Goal: Task Accomplishment & Management: Complete application form

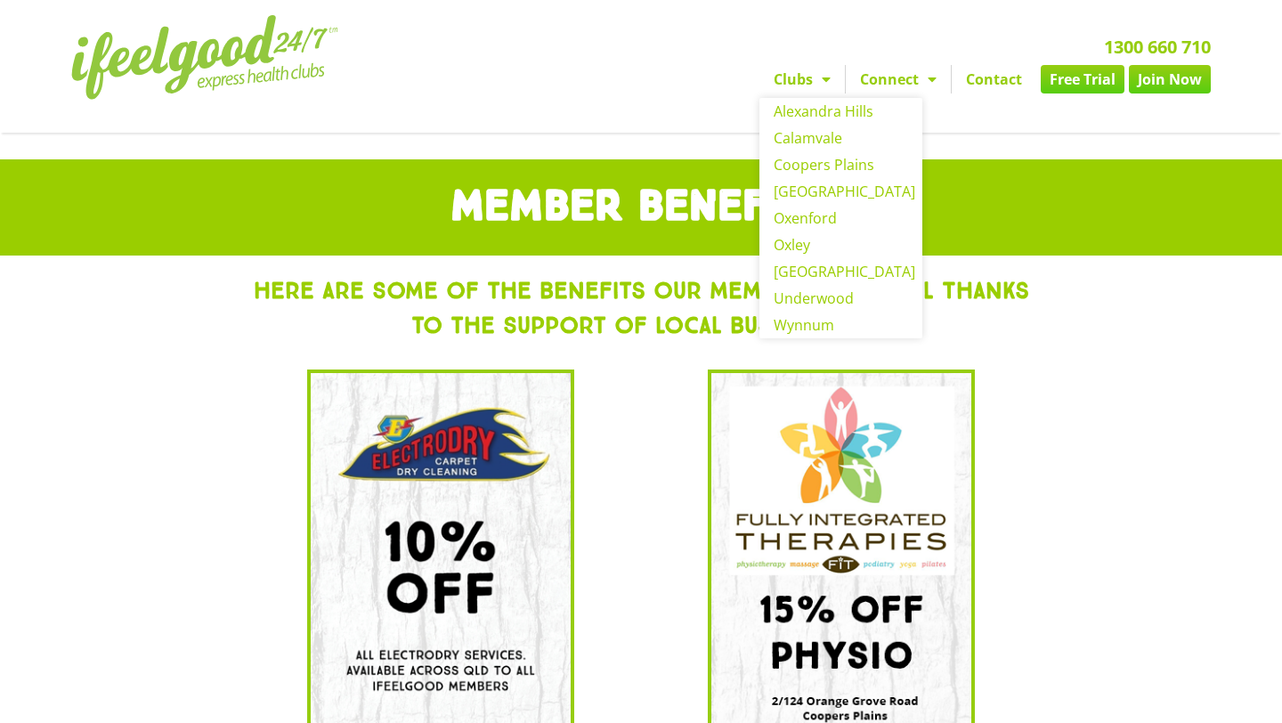
click at [818, 79] on span "Menu" at bounding box center [822, 79] width 18 height 32
click at [822, 166] on link "Coopers Plains" at bounding box center [840, 164] width 163 height 27
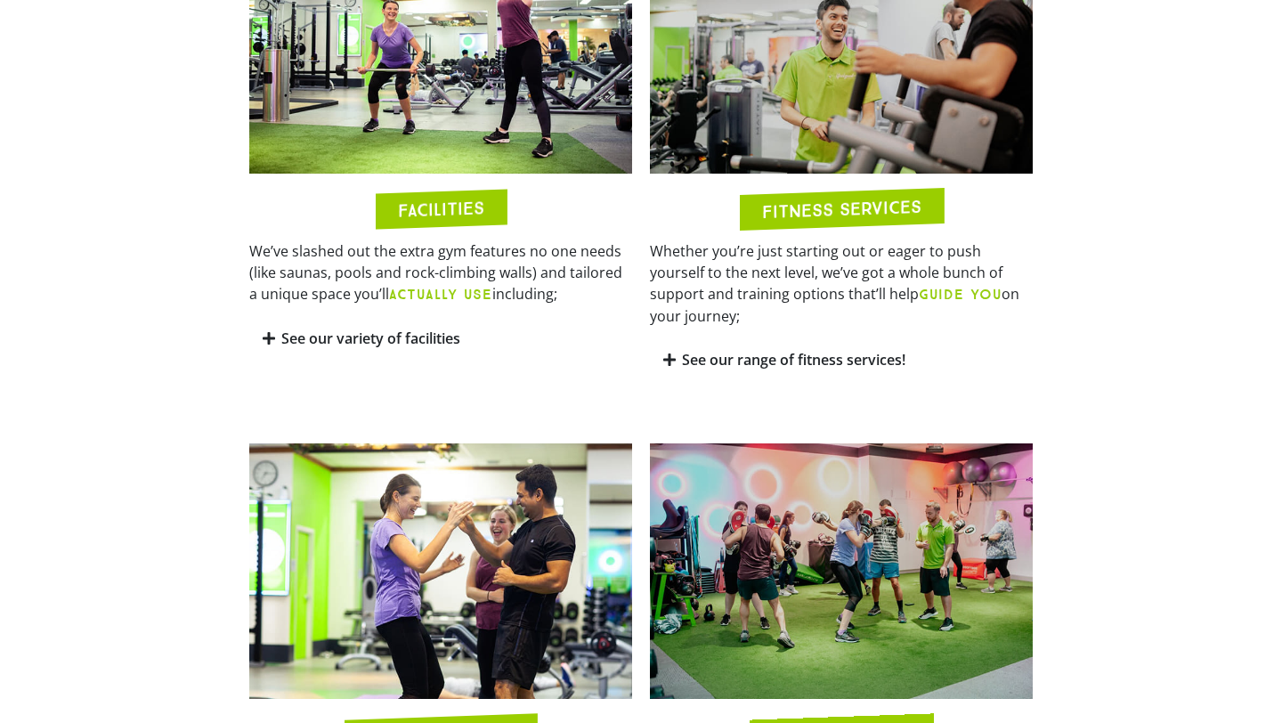
scroll to position [1040, 0]
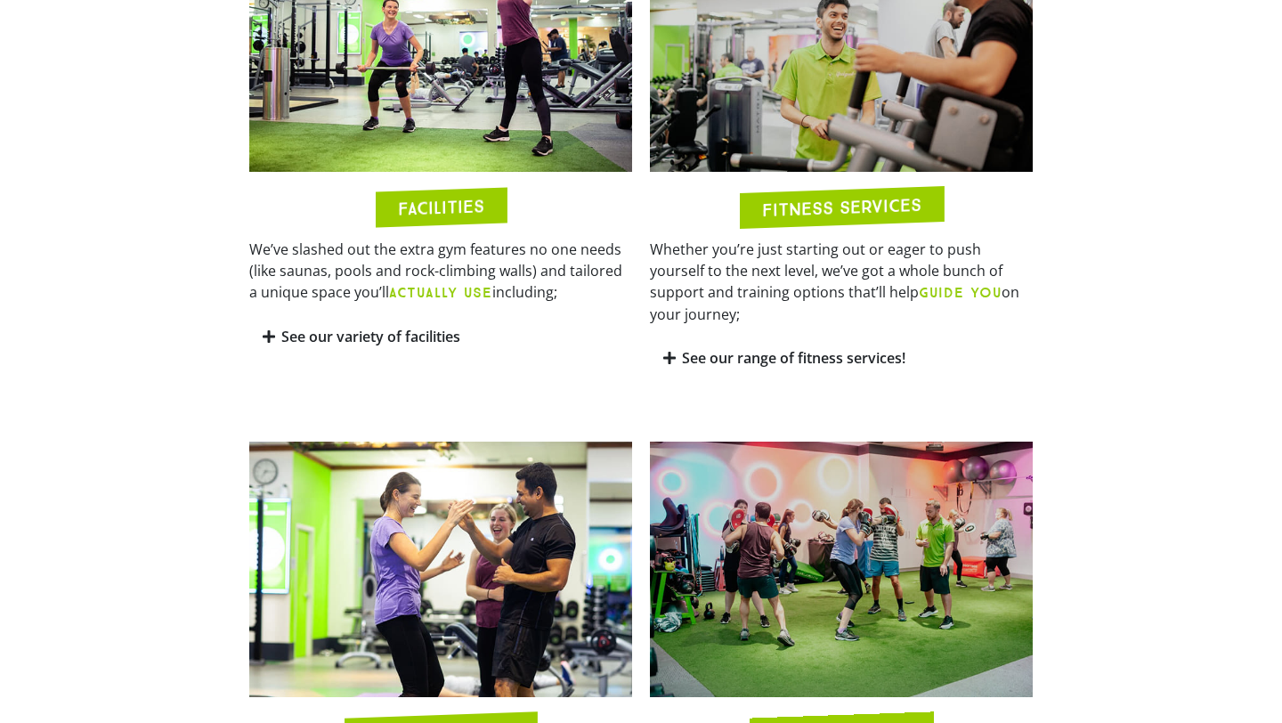
click at [273, 329] on icon at bounding box center [269, 336] width 12 height 14
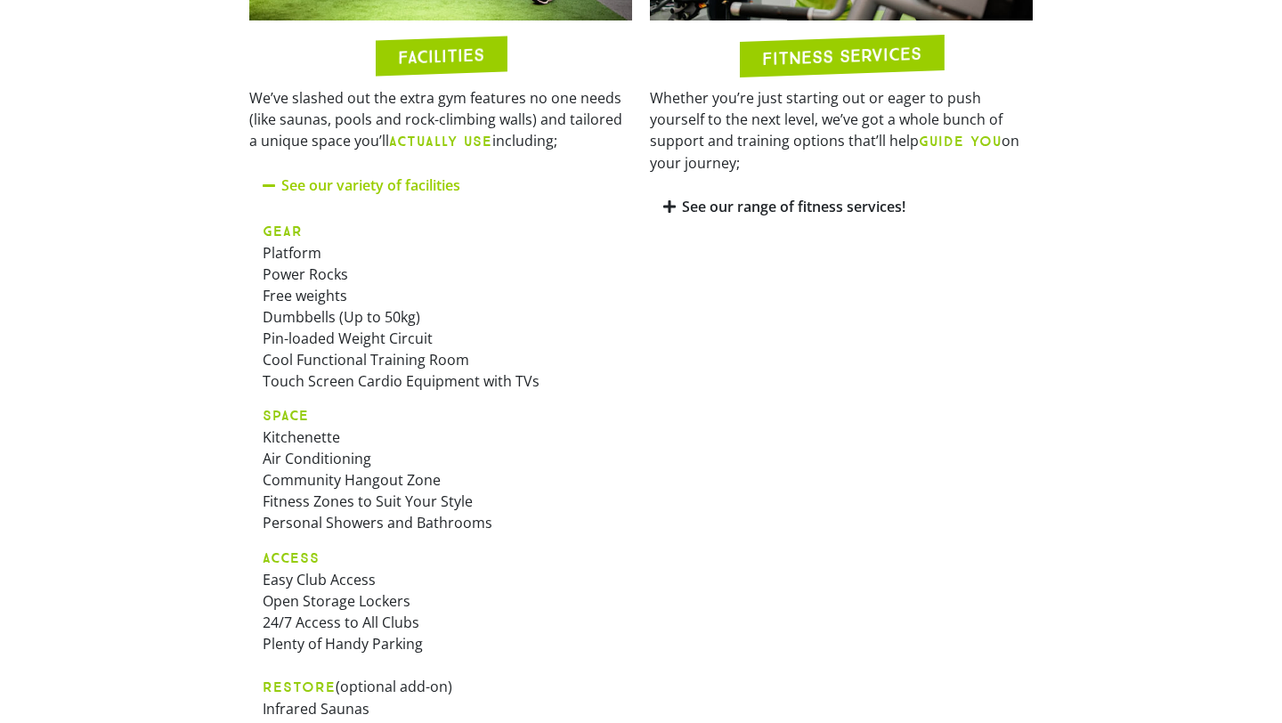
scroll to position [1191, 0]
click at [666, 199] on icon at bounding box center [669, 206] width 12 height 14
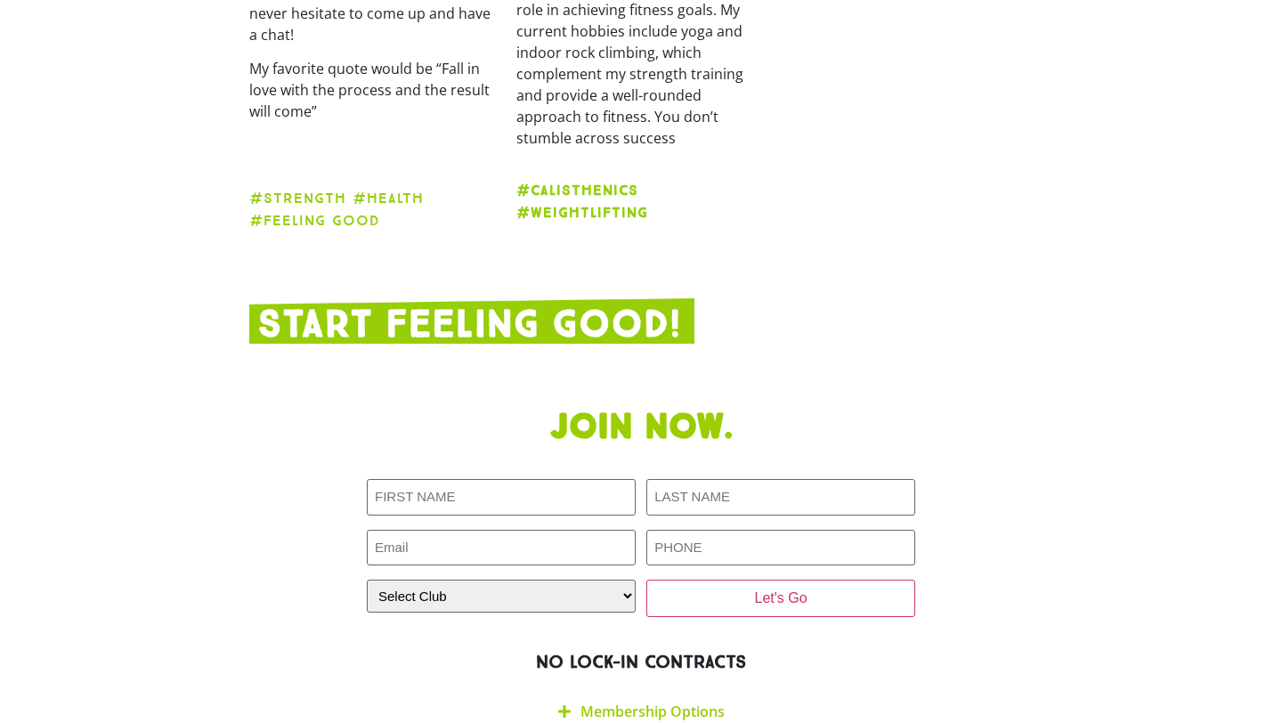
scroll to position [3331, 0]
click at [695, 690] on div "Membership Options" at bounding box center [641, 711] width 548 height 42
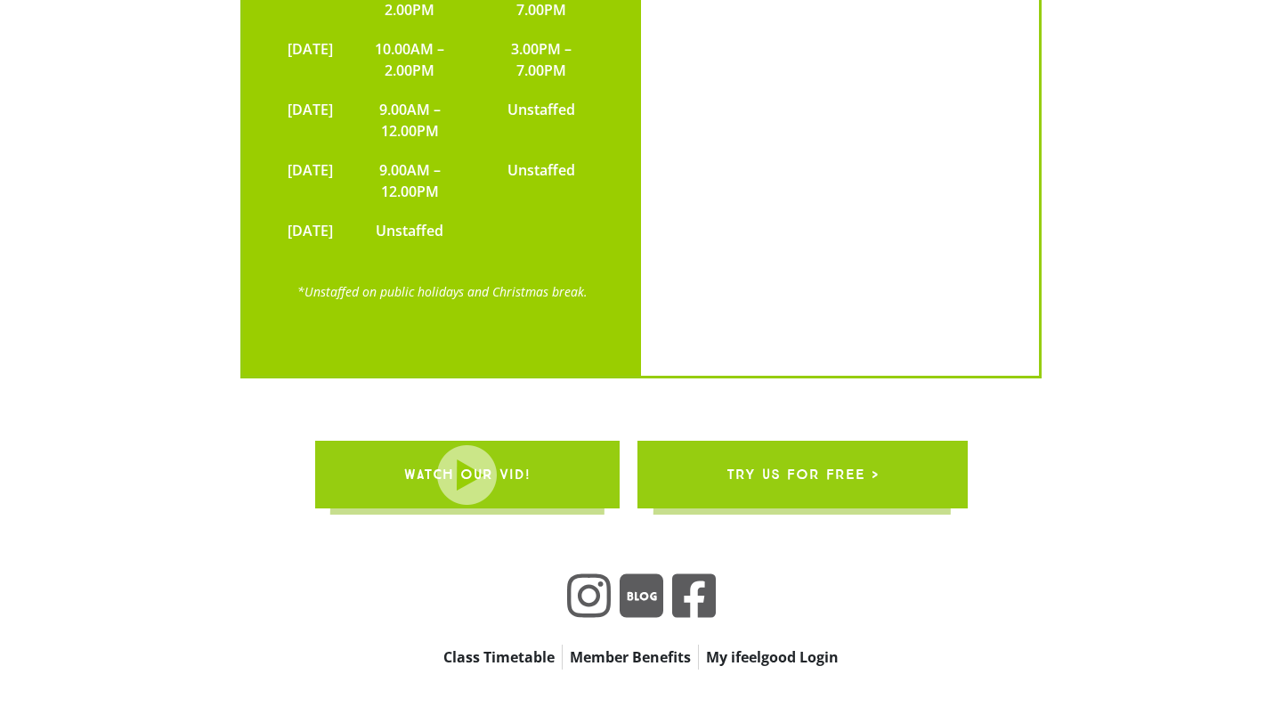
scroll to position [5166, 0]
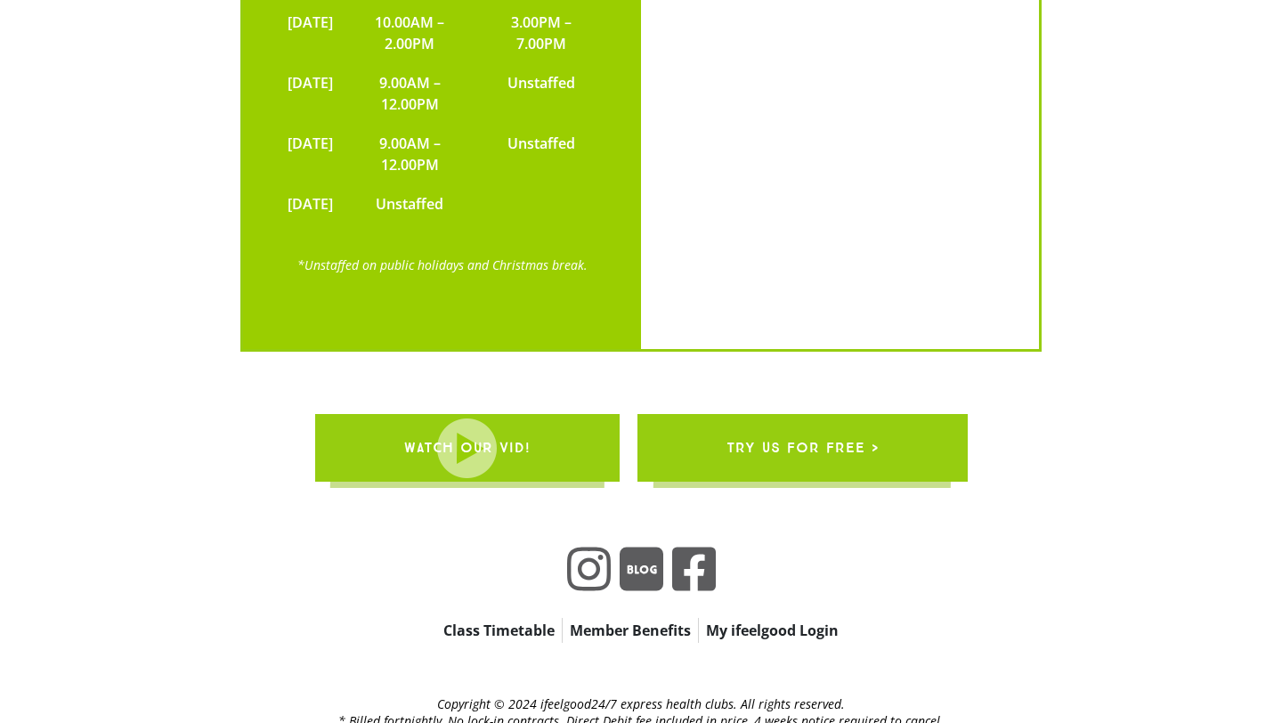
click at [815, 423] on span "try us for free >" at bounding box center [802, 448] width 152 height 50
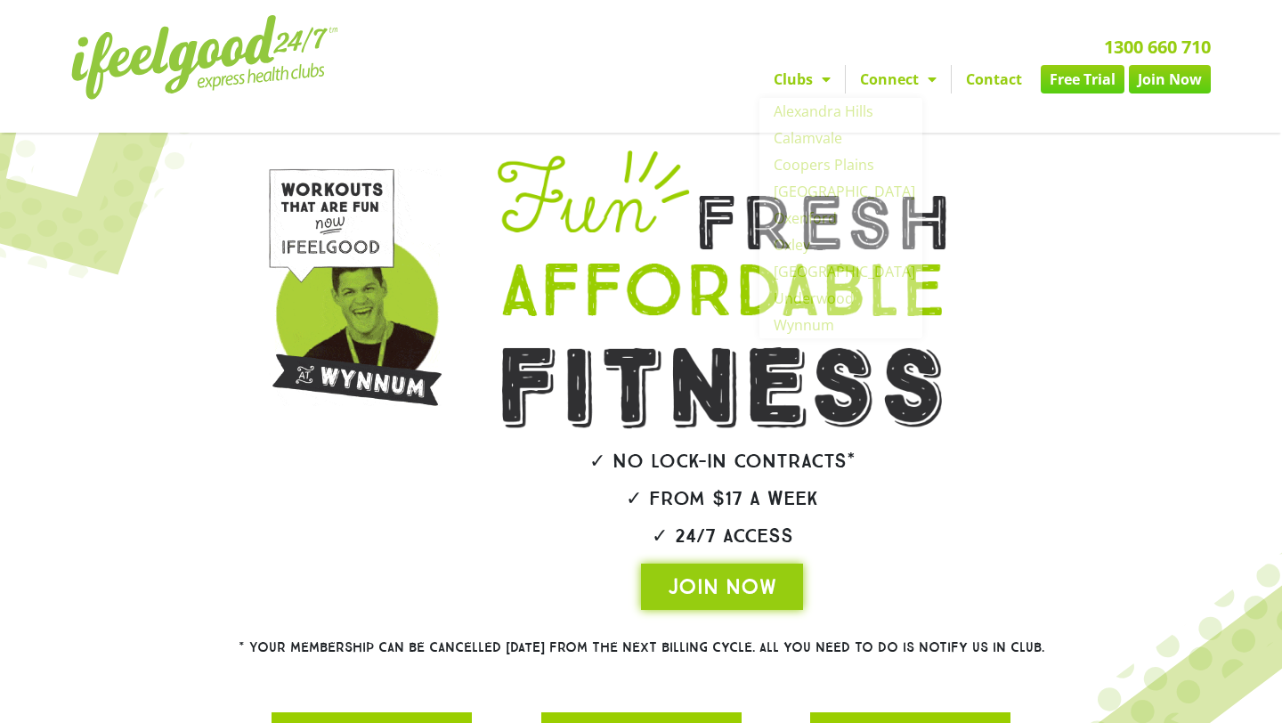
click at [1081, 82] on link "Free Trial" at bounding box center [1082, 79] width 84 height 28
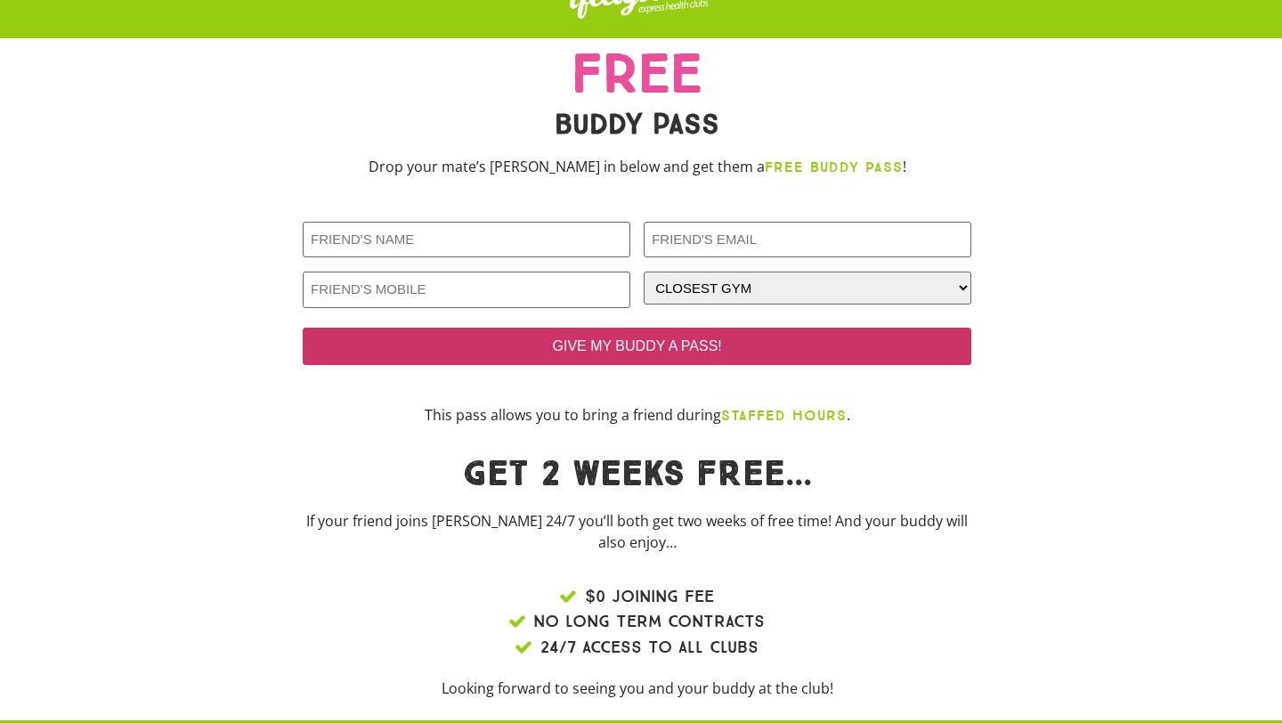
scroll to position [50, 0]
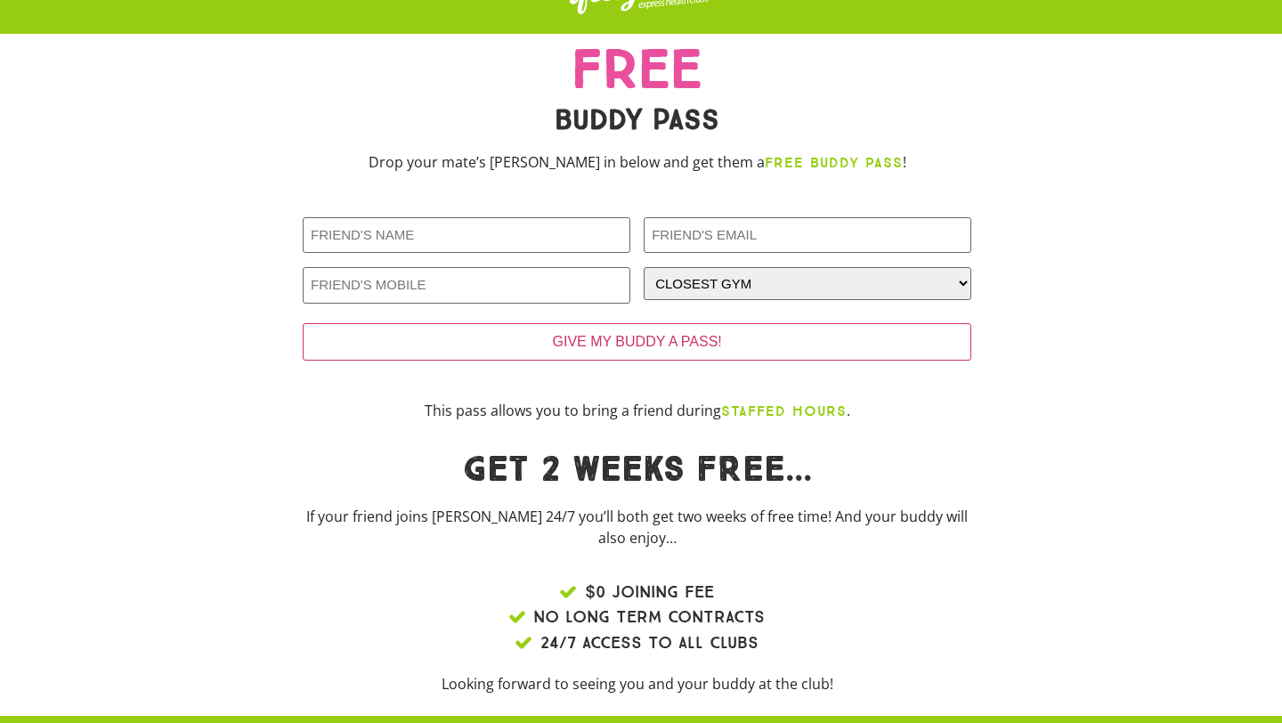
click at [799, 166] on strong "FREE BUDDY PASS" at bounding box center [834, 162] width 138 height 17
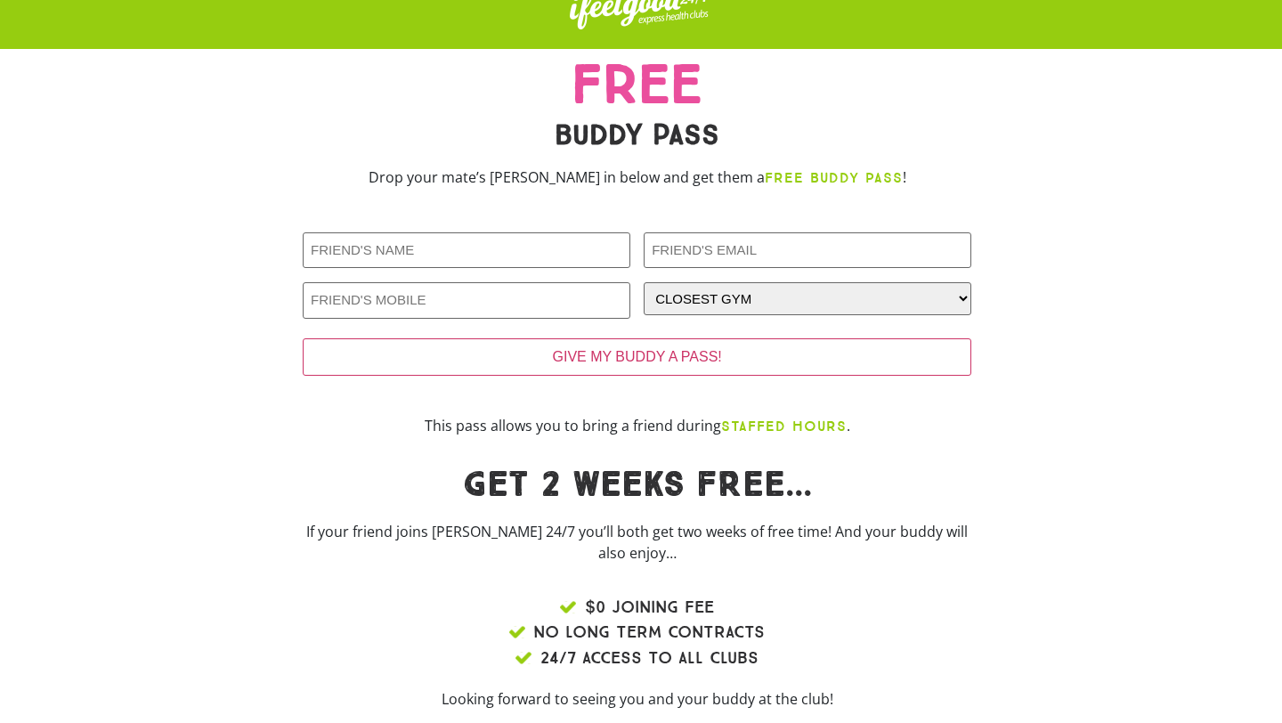
scroll to position [36, 0]
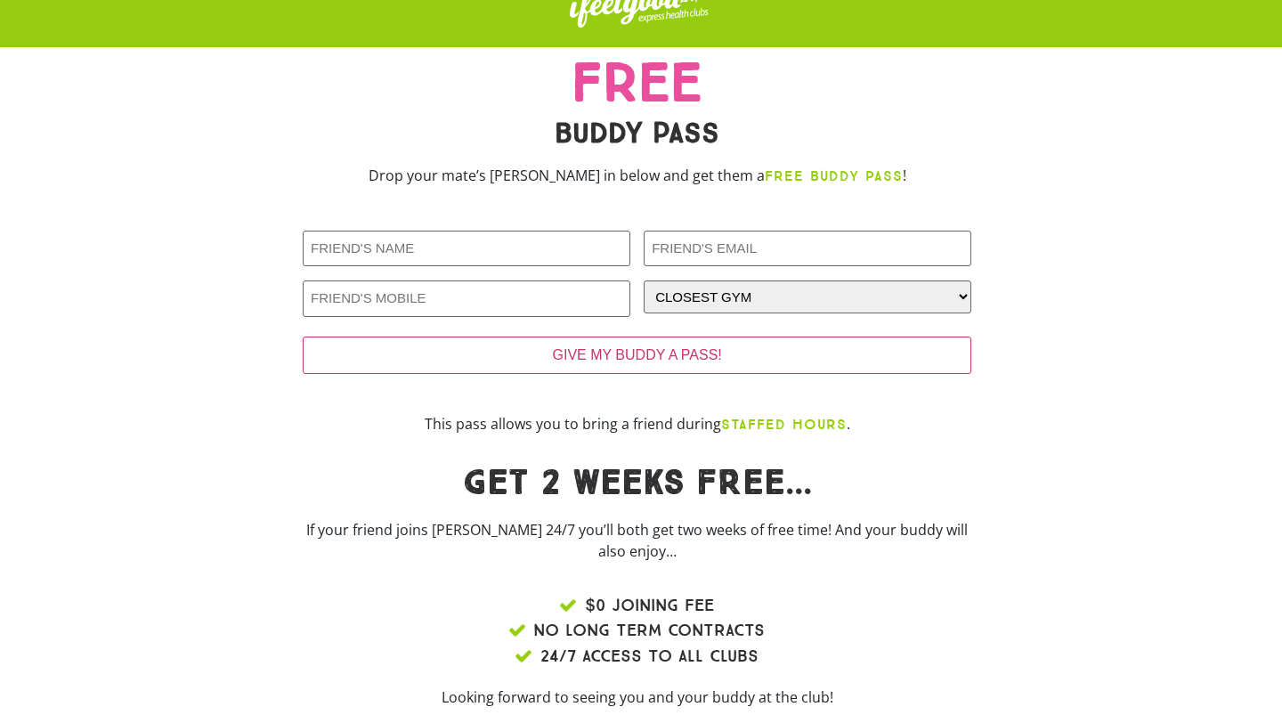
click at [773, 416] on b "STAFFED HOURS" at bounding box center [783, 424] width 125 height 17
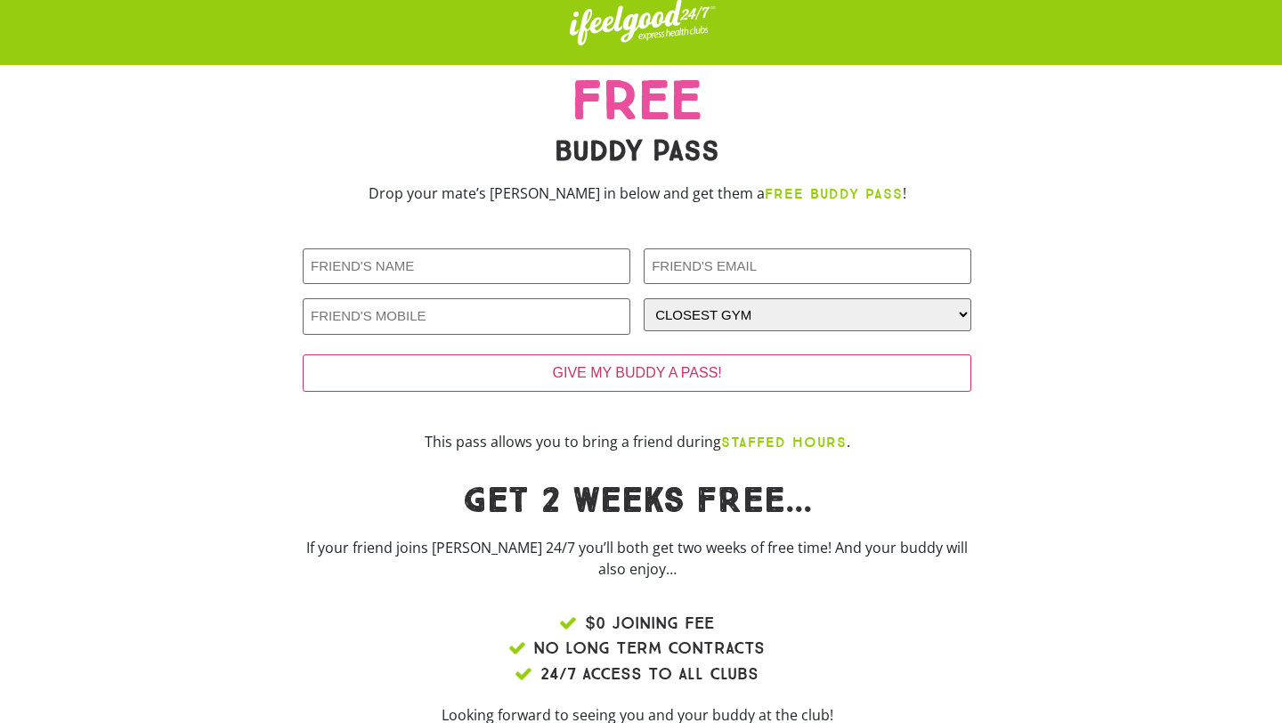
scroll to position [15, 0]
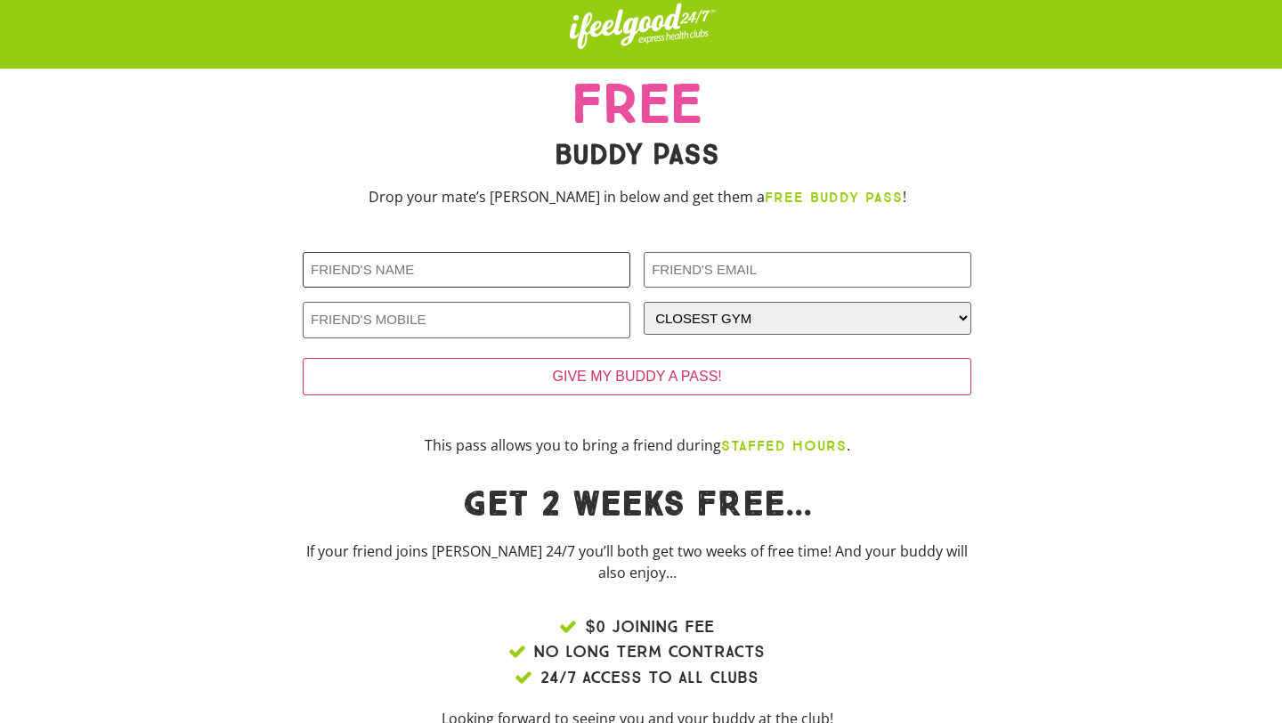
click at [585, 272] on input "Friends Name (Required)" at bounding box center [467, 270] width 328 height 36
click at [278, 573] on div at bounding box center [177, 614] width 231 height 272
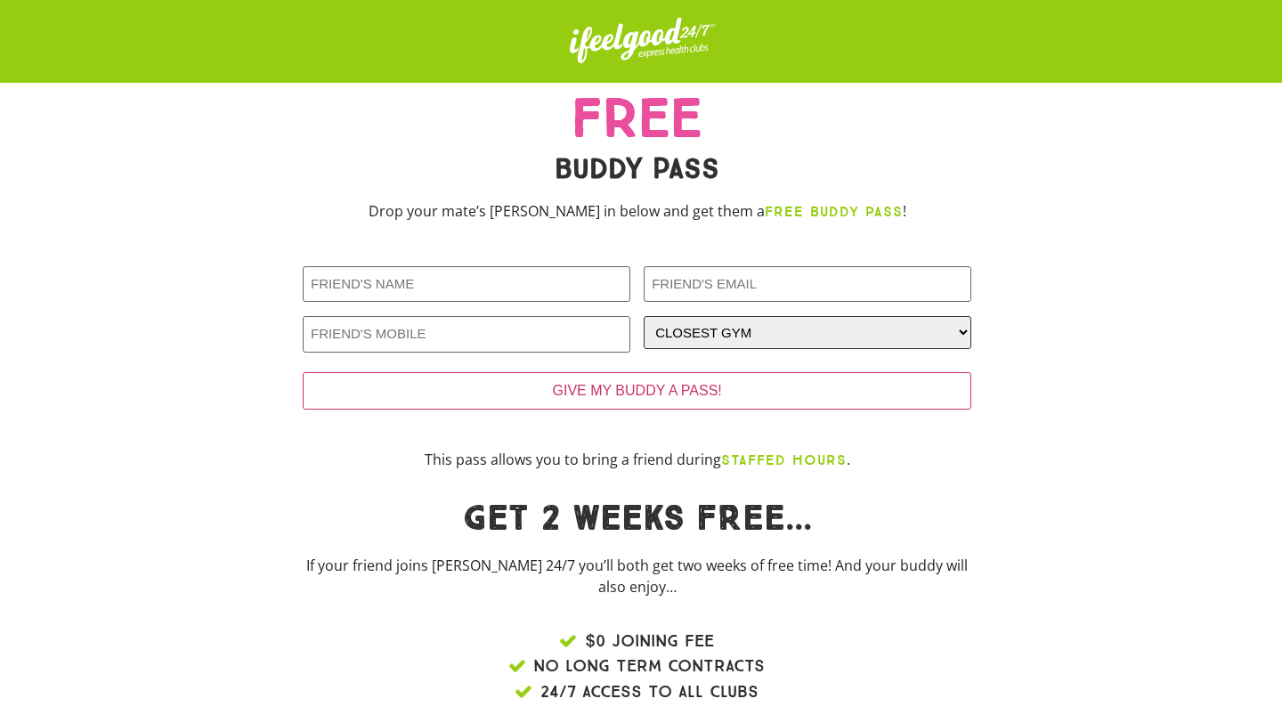
click at [671, 337] on select "CLOSEST GYM [GEOGRAPHIC_DATA] Calamvale [GEOGRAPHIC_DATA] [GEOGRAPHIC_DATA] [GE…" at bounding box center [807, 332] width 328 height 33
select select "Coopers Plains"
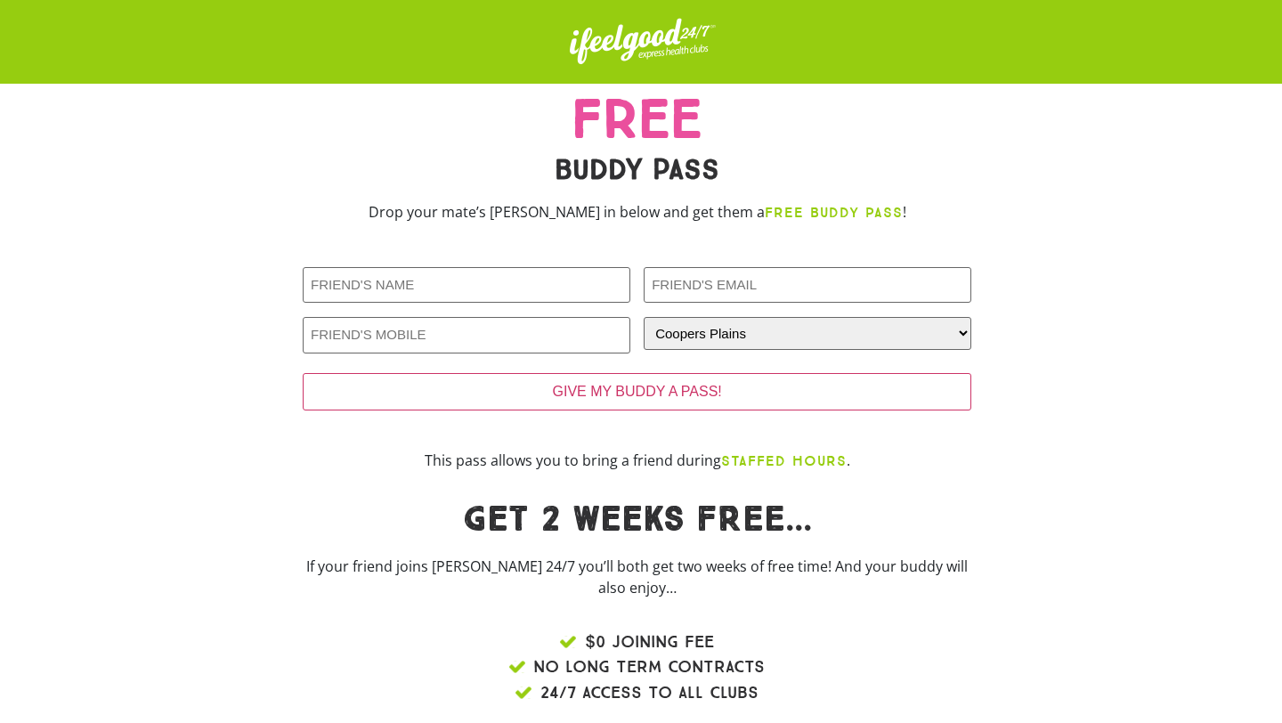
click at [381, 267] on div at bounding box center [467, 285] width 328 height 36
click at [378, 280] on input "Friends Name (Required)" at bounding box center [467, 285] width 328 height 36
type input "[PERSON_NAME]"
type input "q"
type input "[EMAIL_ADDRESS][DOMAIN_NAME]"
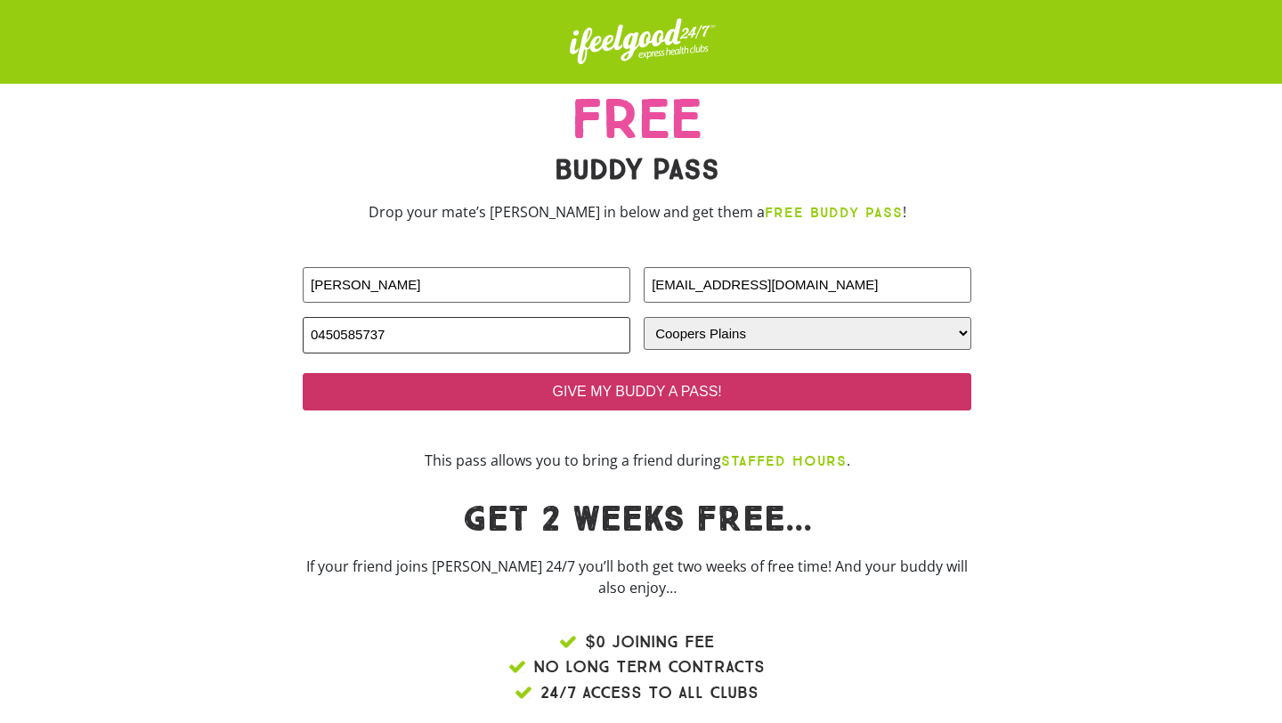
type input "0450585737"
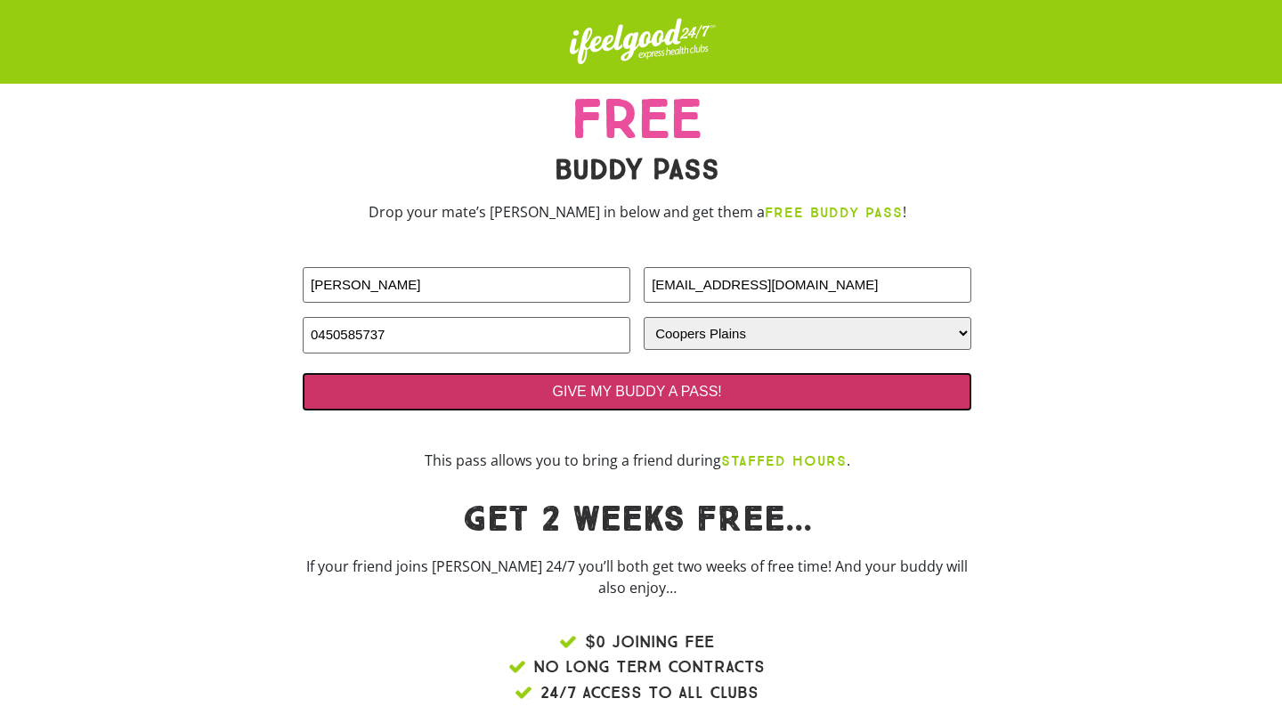
click at [438, 390] on input "GIVE MY BUDDY A PASS!" at bounding box center [637, 391] width 668 height 37
